Goal: Obtain resource: Download file/media

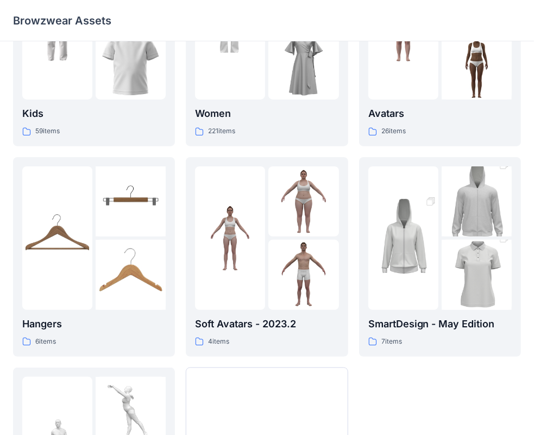
scroll to position [109, 0]
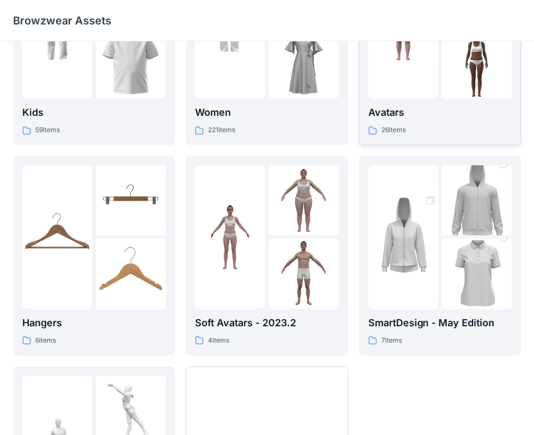
click at [409, 78] on div at bounding box center [403, 26] width 70 height 143
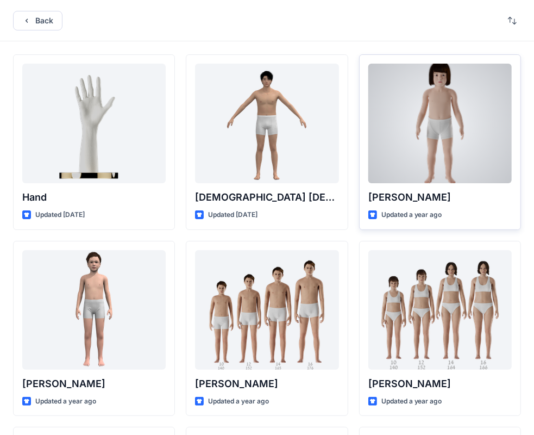
click at [426, 146] on div at bounding box center [439, 124] width 143 height 120
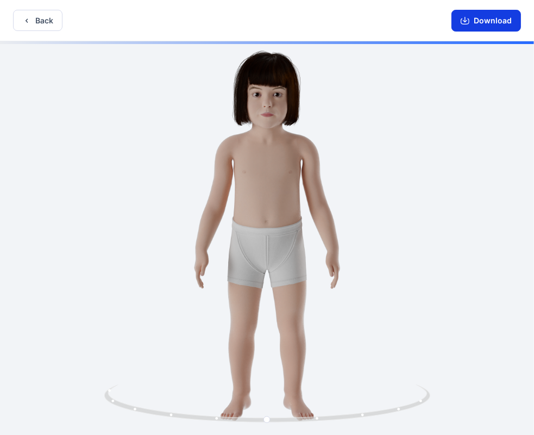
click at [477, 20] on button "Download" at bounding box center [487, 21] width 70 height 22
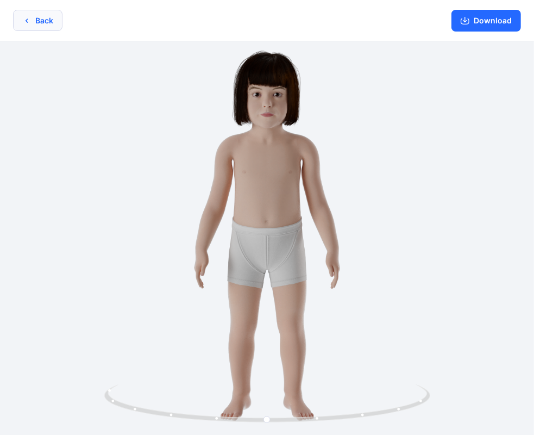
click at [39, 18] on button "Back" at bounding box center [37, 20] width 49 height 21
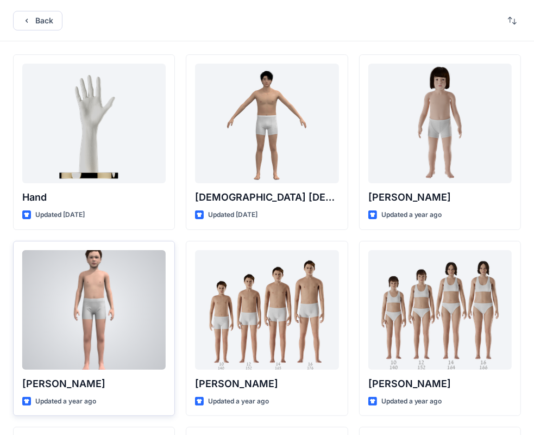
click at [102, 331] on div at bounding box center [93, 310] width 143 height 120
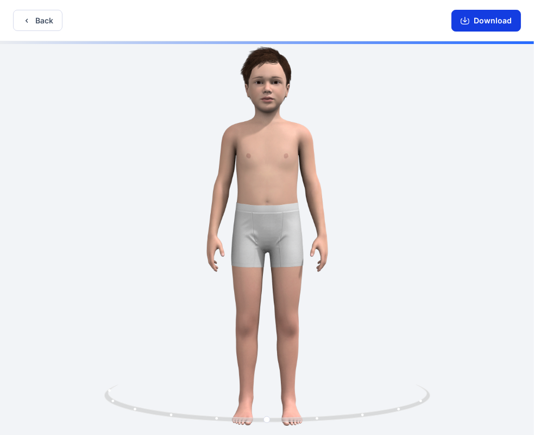
click at [480, 27] on button "Download" at bounding box center [487, 21] width 70 height 22
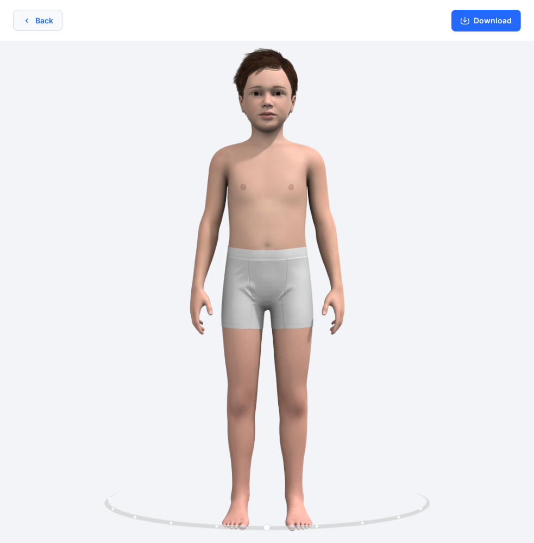
click at [45, 18] on button "Back" at bounding box center [37, 20] width 49 height 21
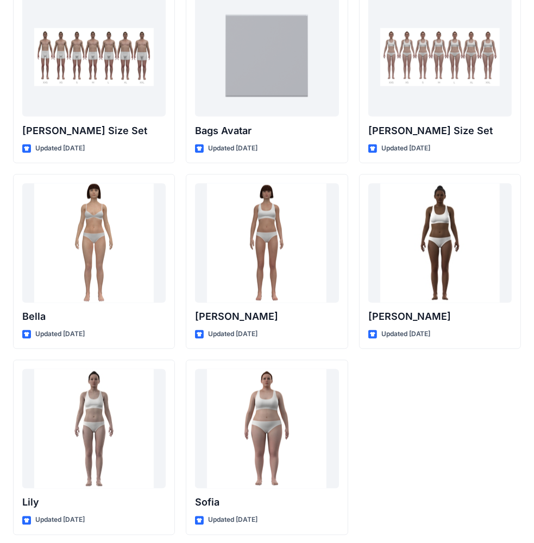
scroll to position [1186, 0]
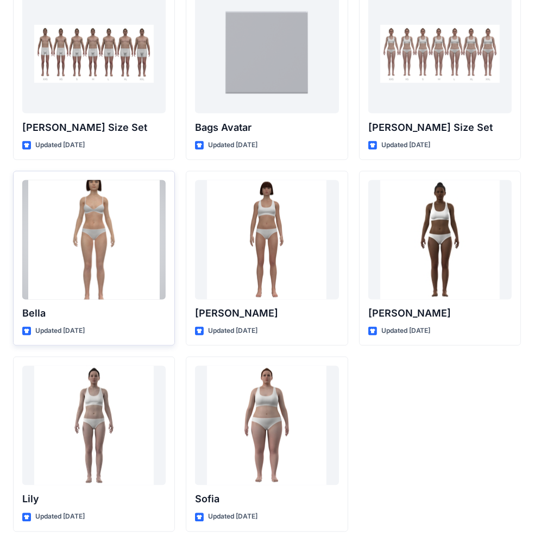
click at [89, 229] on div at bounding box center [93, 240] width 143 height 120
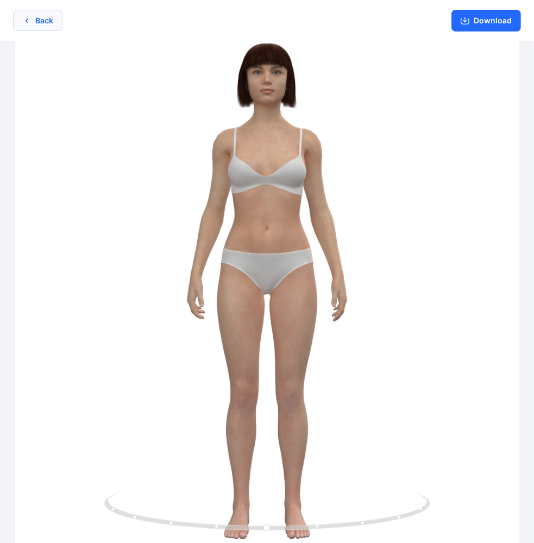
click at [46, 16] on button "Back" at bounding box center [37, 20] width 49 height 21
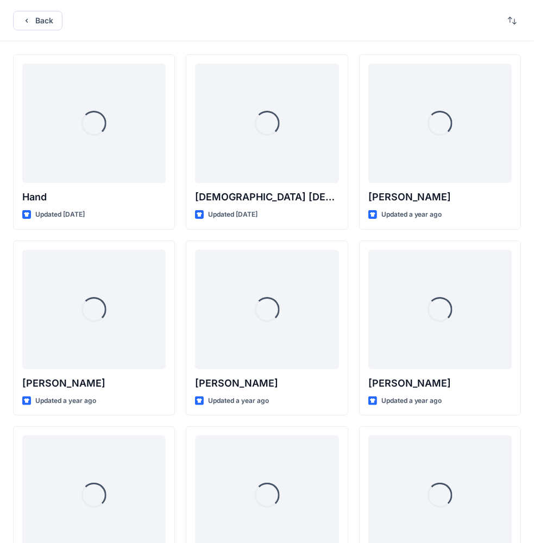
scroll to position [1186, 0]
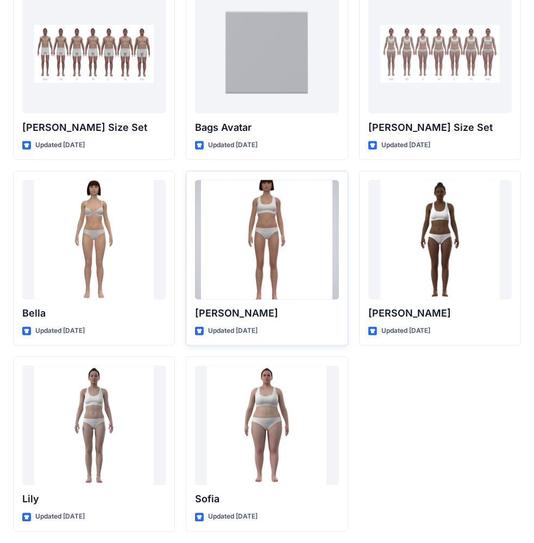
click at [251, 281] on div at bounding box center [266, 240] width 143 height 120
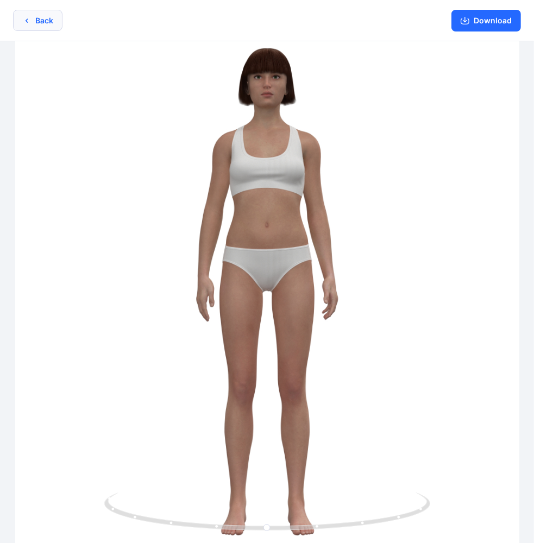
click at [30, 22] on icon "button" at bounding box center [26, 20] width 9 height 9
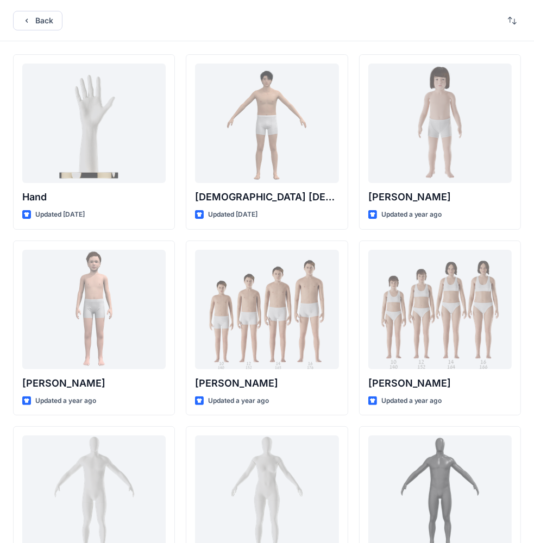
scroll to position [1186, 0]
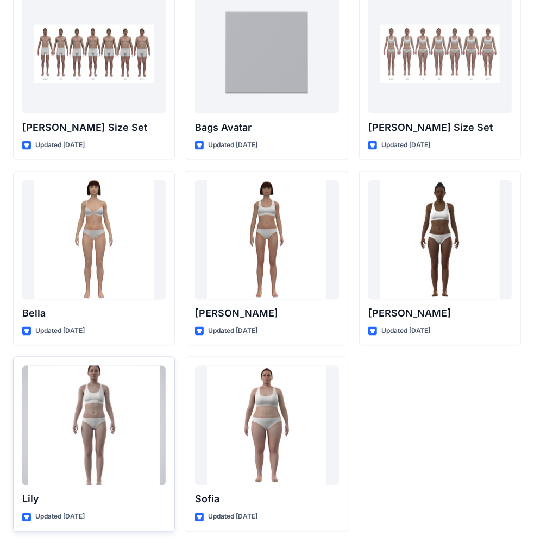
click at [93, 415] on div at bounding box center [93, 426] width 143 height 120
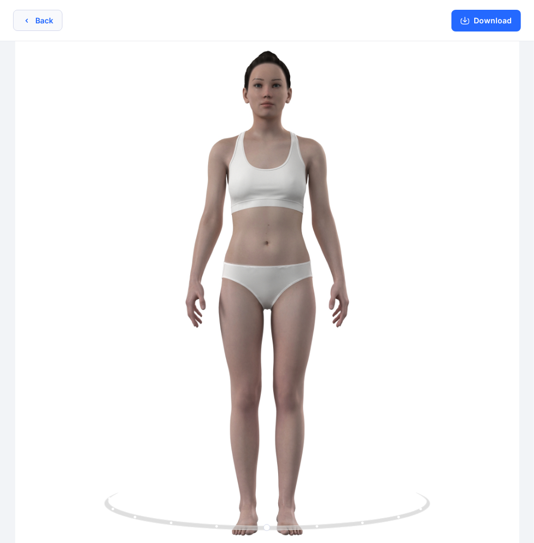
click at [32, 20] on button "Back" at bounding box center [37, 20] width 49 height 21
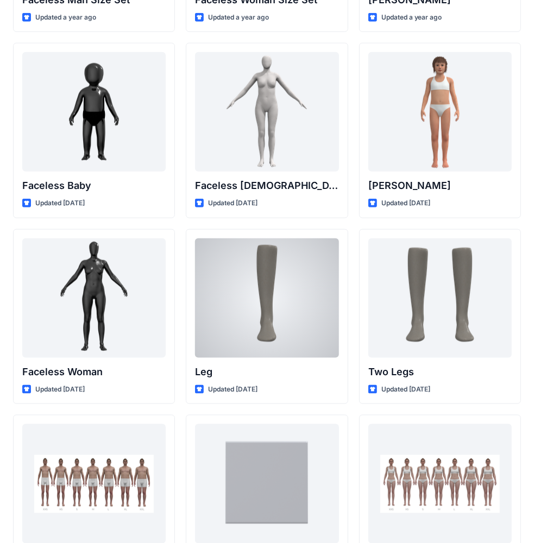
scroll to position [697, 0]
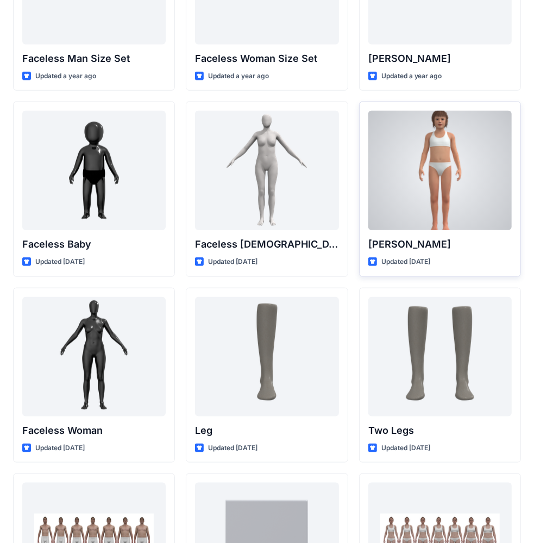
click at [435, 183] on div at bounding box center [439, 171] width 143 height 120
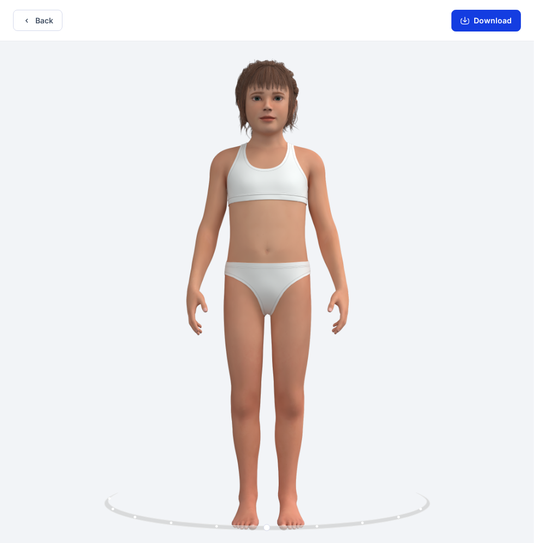
click at [490, 17] on button "Download" at bounding box center [487, 21] width 70 height 22
click at [38, 15] on button "Back" at bounding box center [37, 20] width 49 height 21
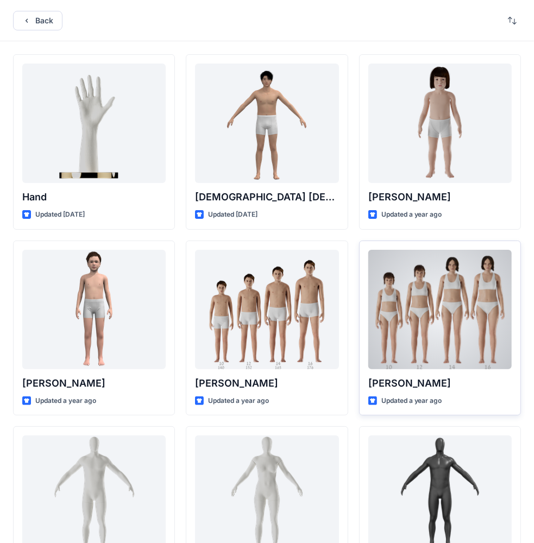
scroll to position [54, 0]
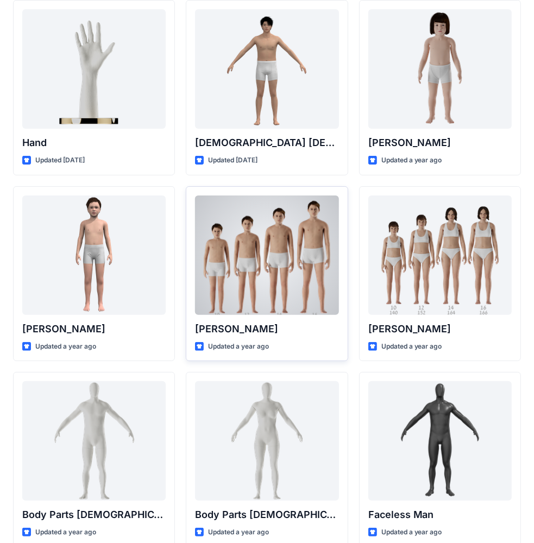
click at [281, 224] on div at bounding box center [266, 256] width 143 height 120
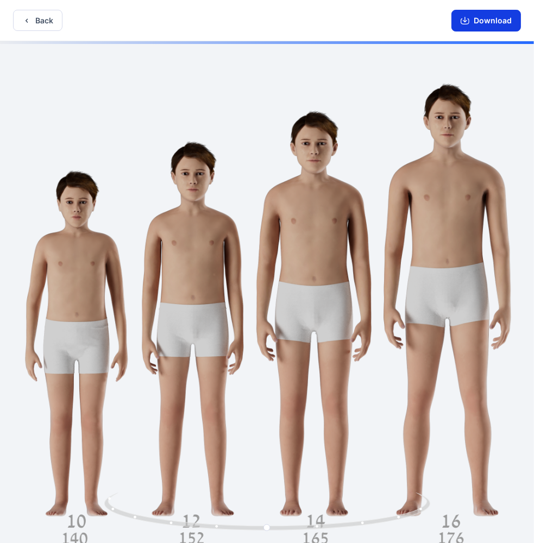
click at [482, 23] on button "Download" at bounding box center [487, 21] width 70 height 22
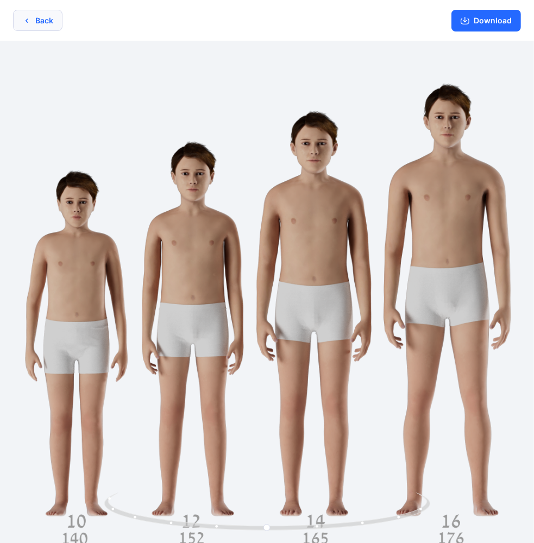
click at [29, 21] on icon "button" at bounding box center [26, 20] width 9 height 9
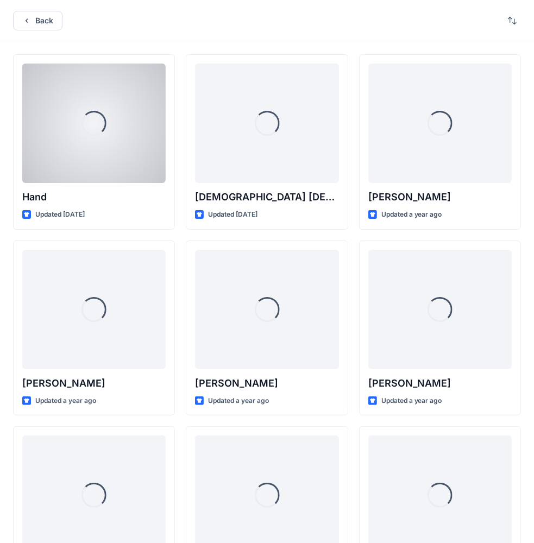
scroll to position [54, 0]
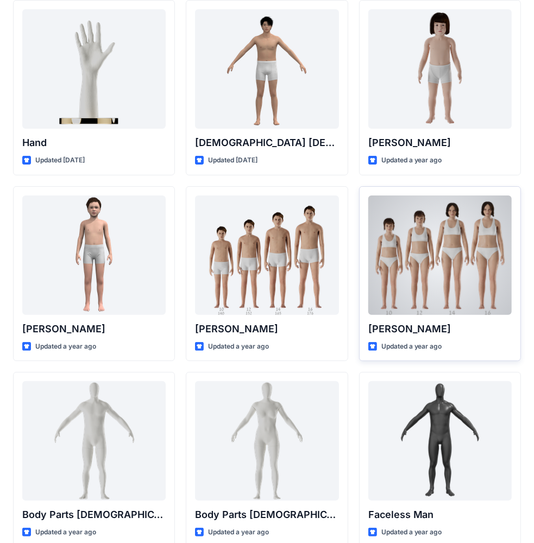
click at [430, 249] on div at bounding box center [439, 256] width 143 height 120
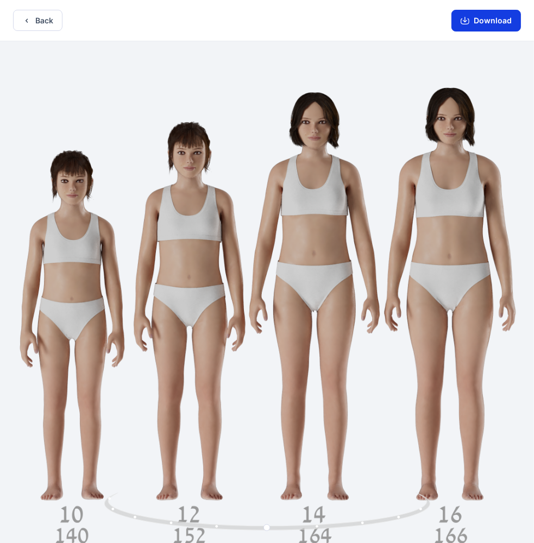
click at [496, 23] on button "Download" at bounding box center [487, 21] width 70 height 22
